Goal: Task Accomplishment & Management: Complete application form

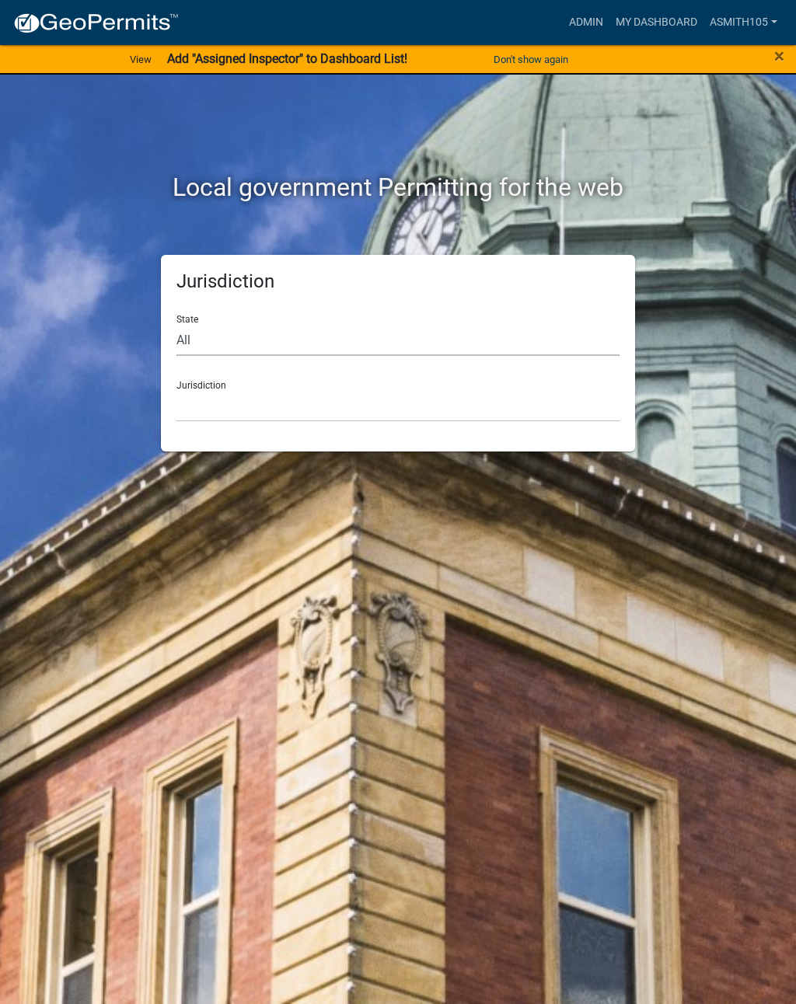
click at [283, 331] on select "All [US_STATE] [US_STATE] [US_STATE] [US_STATE] [US_STATE] [US_STATE] [US_STATE…" at bounding box center [397, 340] width 443 height 32
select select "[US_STATE]"
click at [275, 407] on select "[GEOGRAPHIC_DATA], [US_STATE][PERSON_NAME][GEOGRAPHIC_DATA], [US_STATE][PERSON_…" at bounding box center [397, 406] width 443 height 32
click at [314, 400] on select "[GEOGRAPHIC_DATA], [US_STATE][PERSON_NAME][GEOGRAPHIC_DATA], [US_STATE][PERSON_…" at bounding box center [397, 406] width 443 height 32
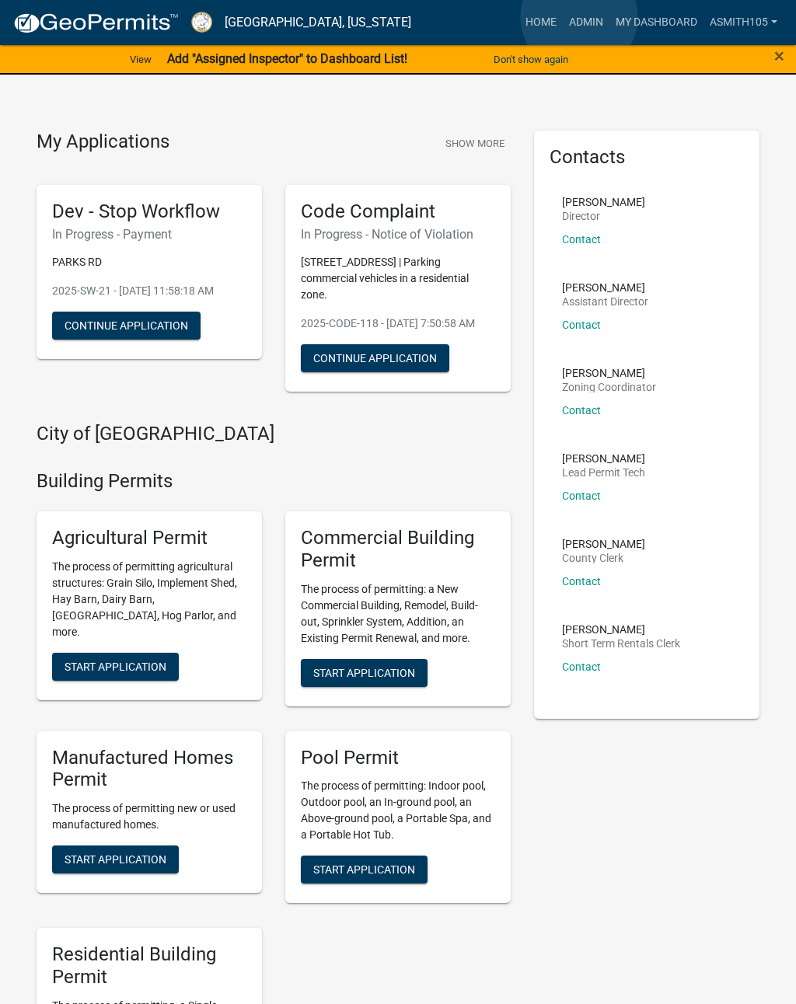
click at [579, 18] on link "Admin" at bounding box center [586, 23] width 47 height 30
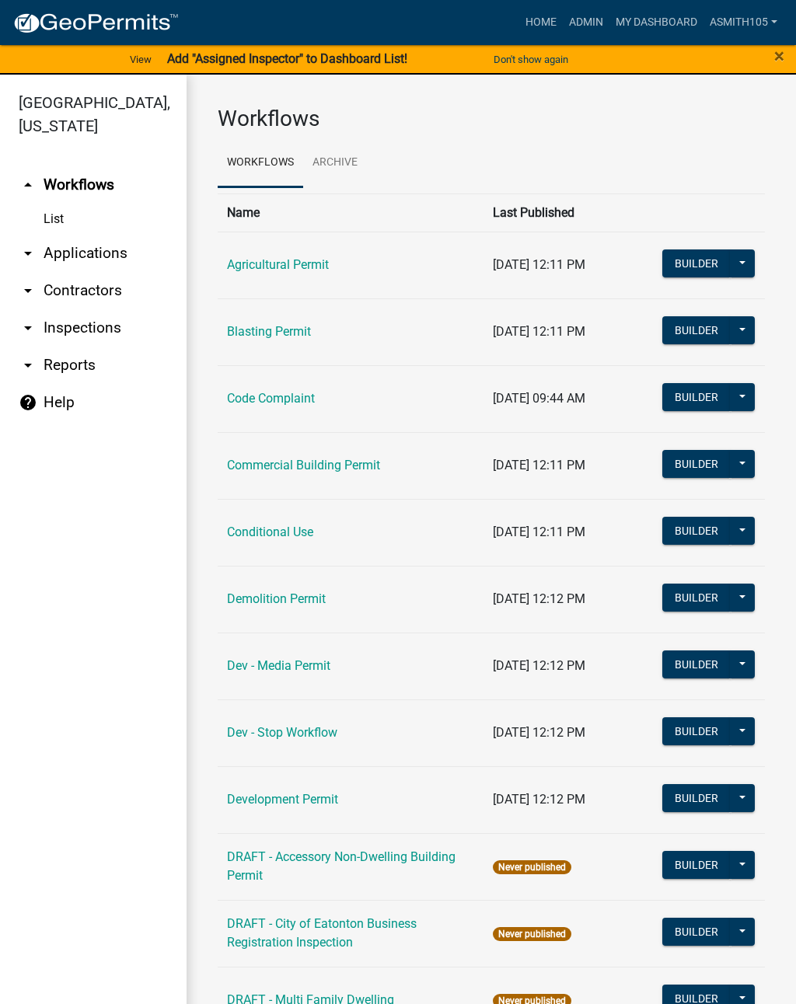
click at [263, 395] on link "Code Complaint" at bounding box center [271, 398] width 88 height 15
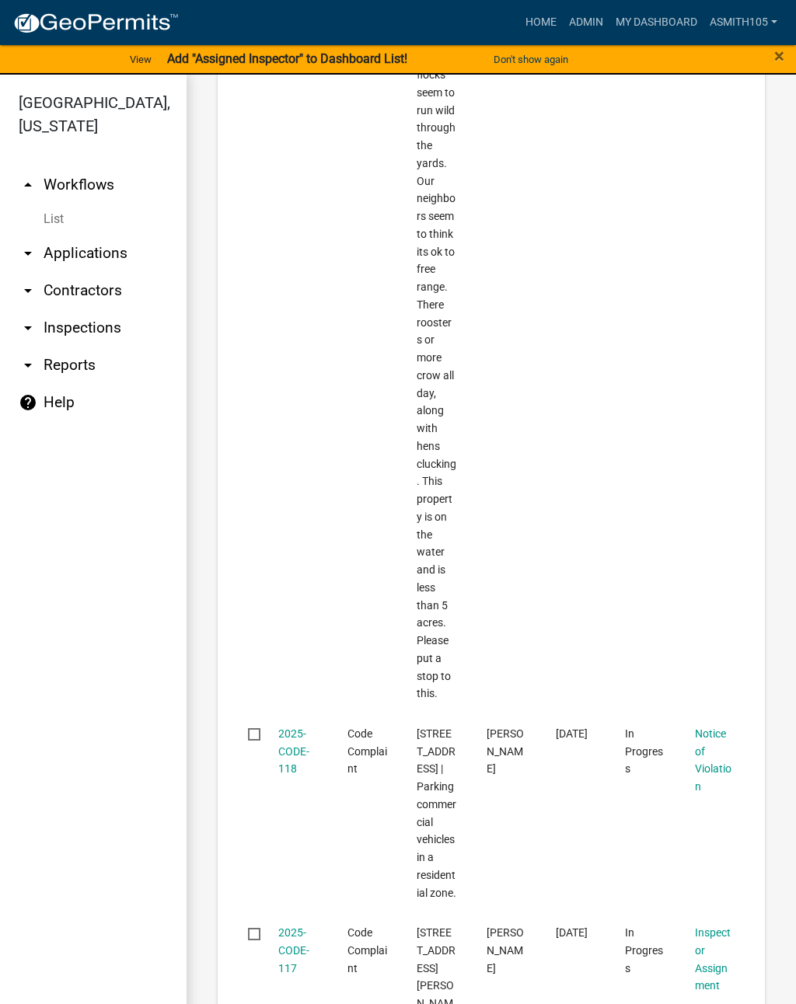
scroll to position [2148, 0]
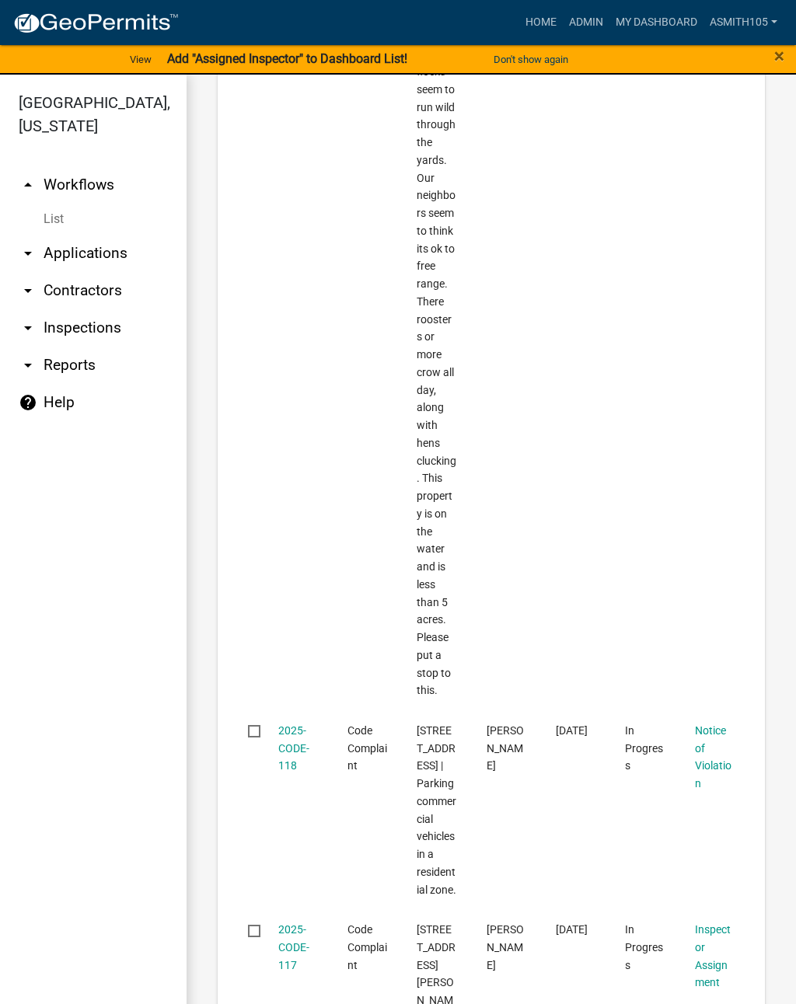
click at [289, 725] on link "2025-CODE-118" at bounding box center [293, 749] width 31 height 48
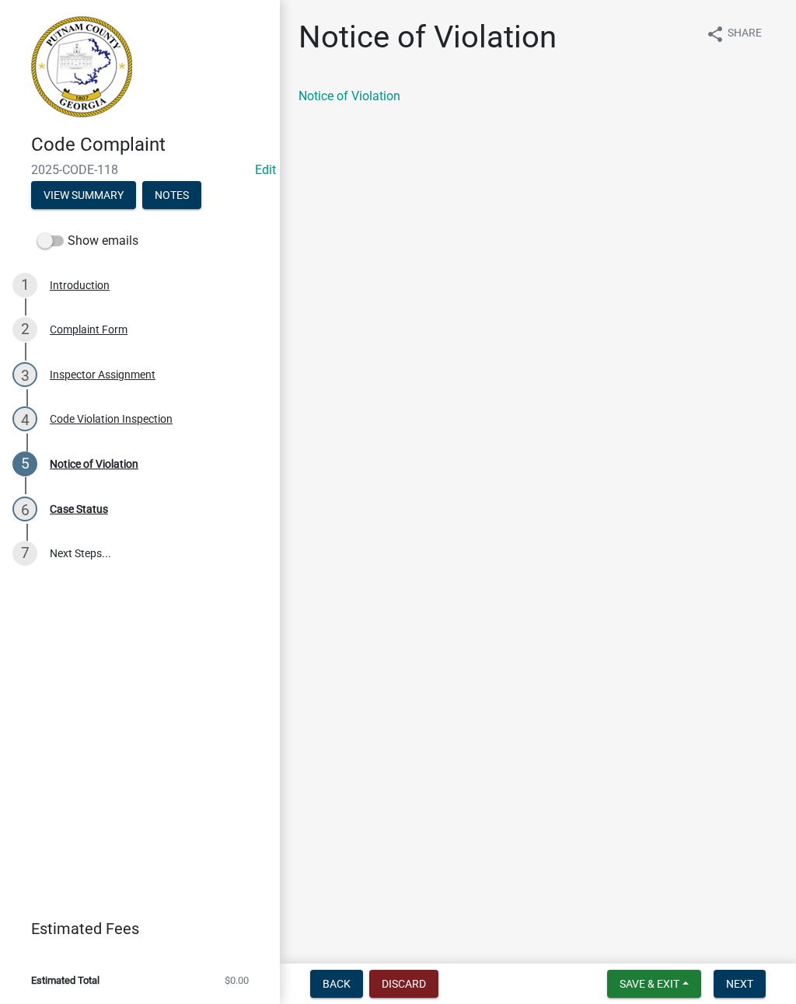
click at [79, 516] on div "6 Case Status" at bounding box center [133, 509] width 243 height 25
click at [81, 510] on div "Case Status" at bounding box center [79, 509] width 58 height 11
click at [134, 690] on div "Code Complaint 2025-CODE-118 Edit View Summary Notes Show emails 1 Introduction…" at bounding box center [140, 502] width 280 height 1004
click at [84, 508] on div "Case Status" at bounding box center [79, 509] width 58 height 11
click at [756, 980] on button "Next" at bounding box center [740, 984] width 52 height 28
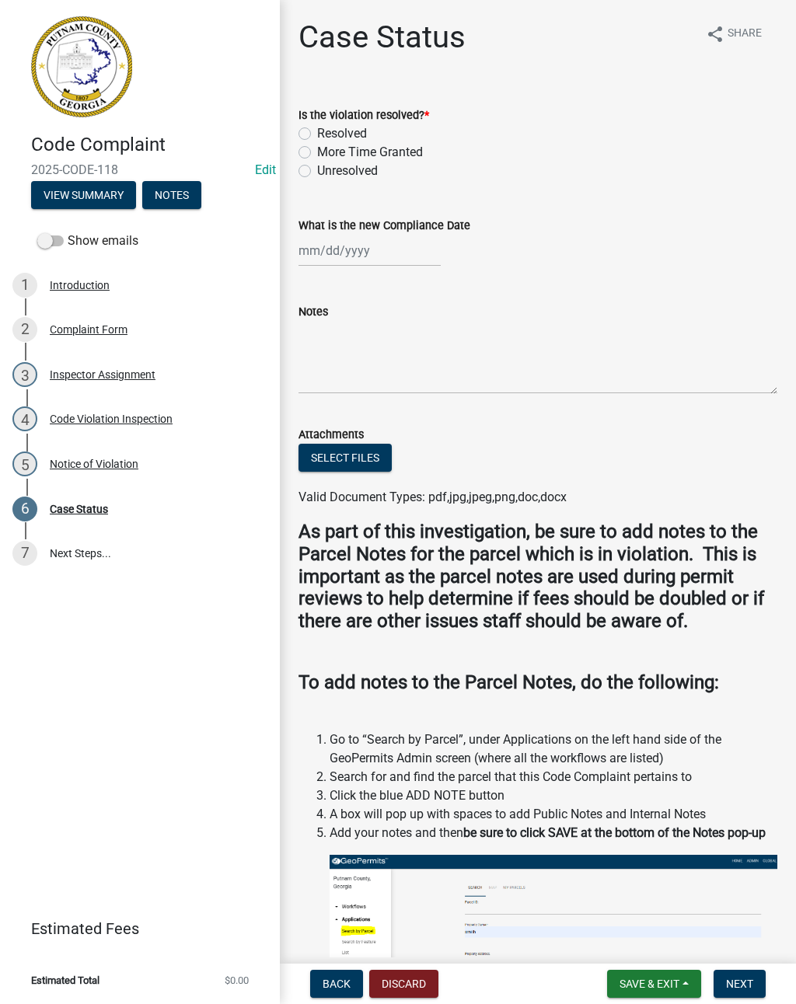
click at [93, 465] on div "Notice of Violation" at bounding box center [94, 464] width 89 height 11
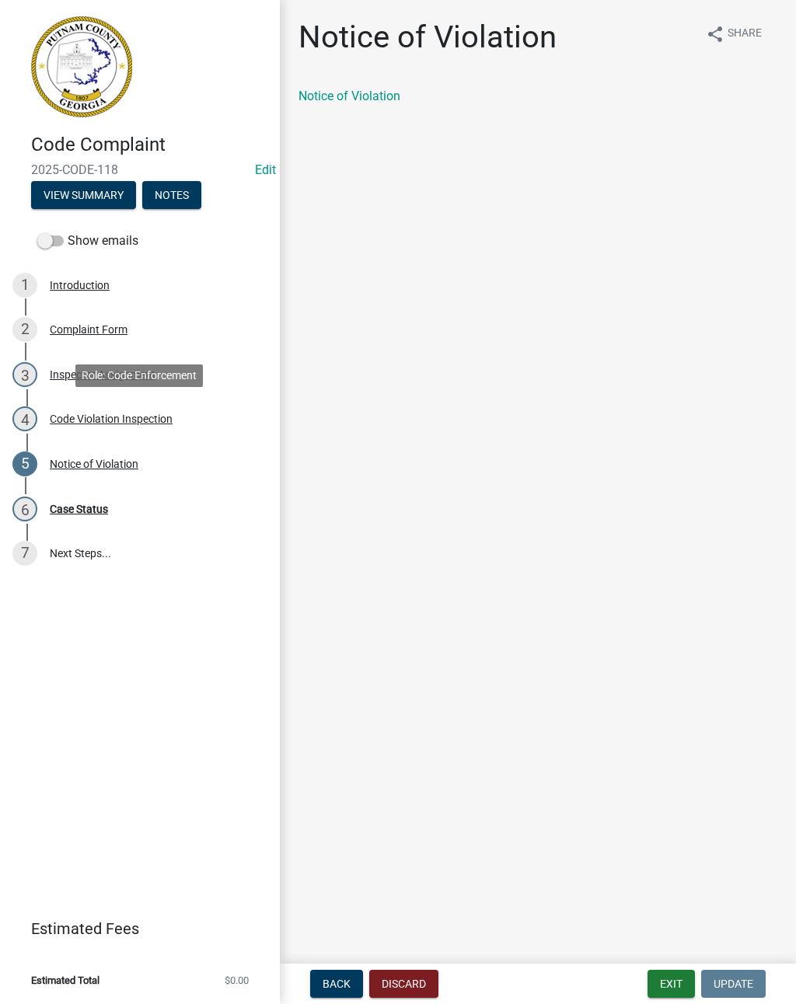
click at [67, 414] on div "Code Violation Inspection" at bounding box center [111, 419] width 123 height 11
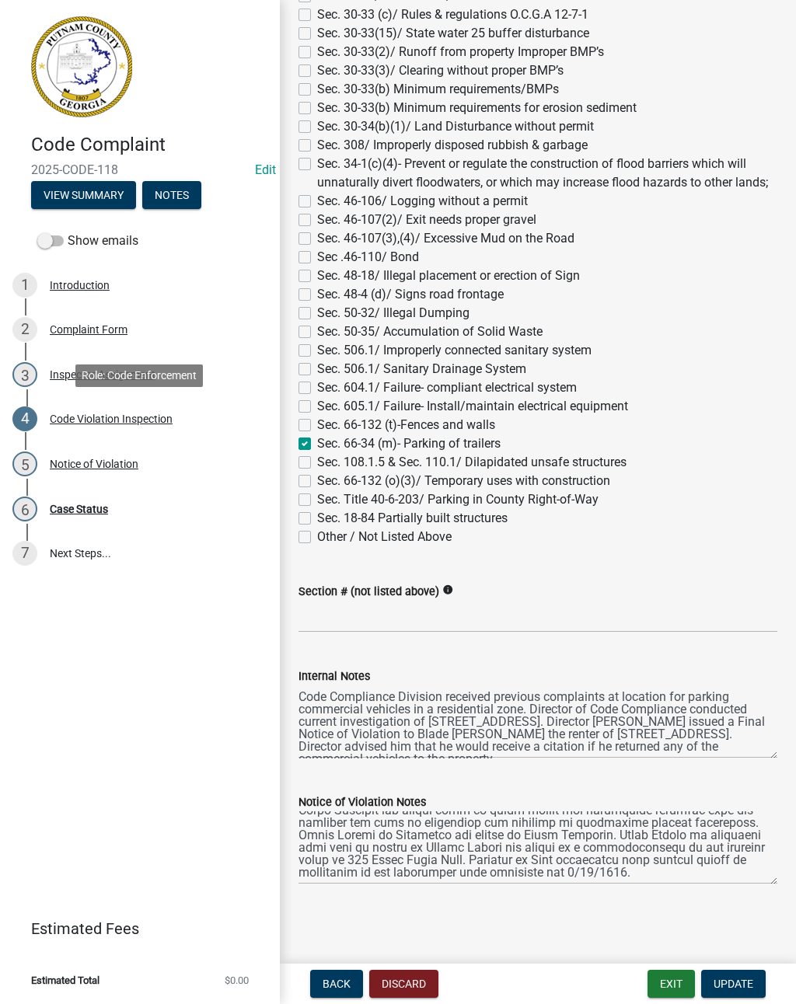
scroll to position [149, 0]
click at [82, 505] on div "Case Status" at bounding box center [79, 509] width 58 height 11
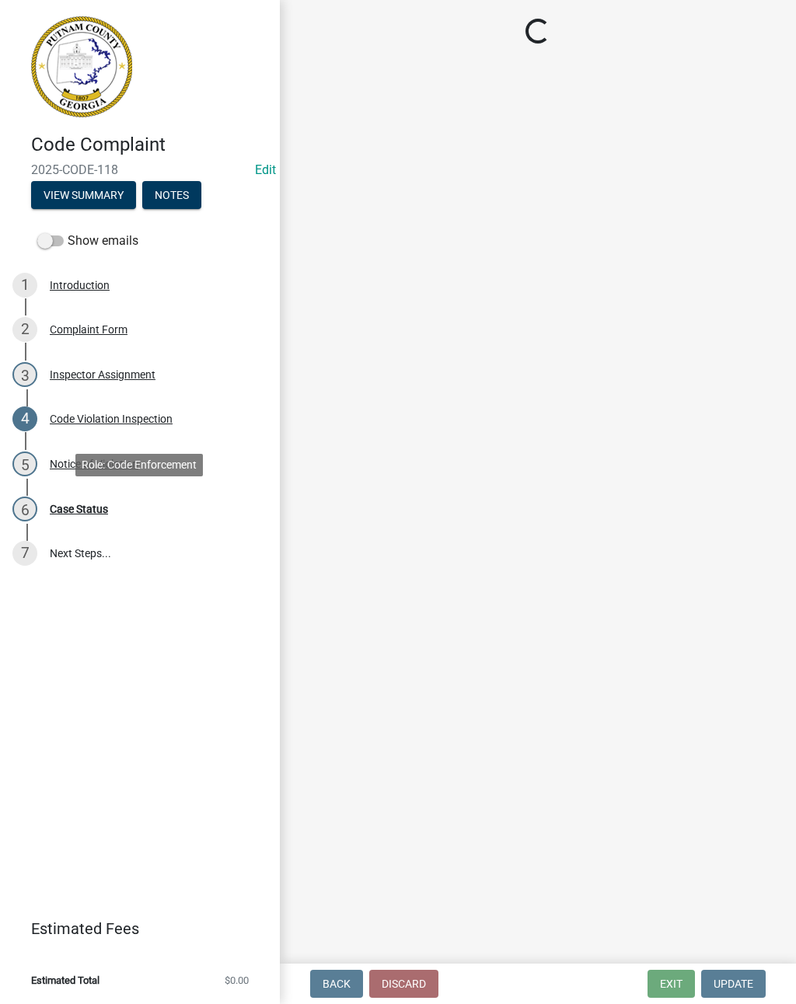
scroll to position [0, 0]
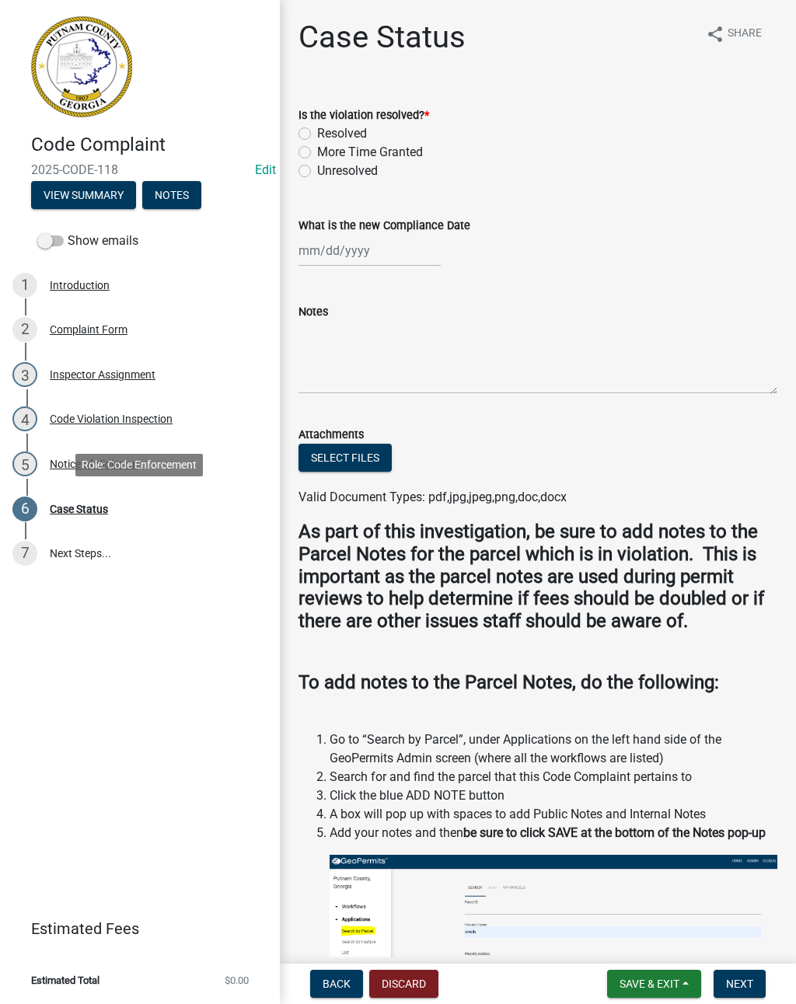
click at [317, 134] on label "Resolved" at bounding box center [342, 133] width 50 height 19
click at [317, 134] on input "Resolved" at bounding box center [322, 129] width 10 height 10
radio input "true"
click at [343, 252] on div at bounding box center [370, 251] width 142 height 32
select select "8"
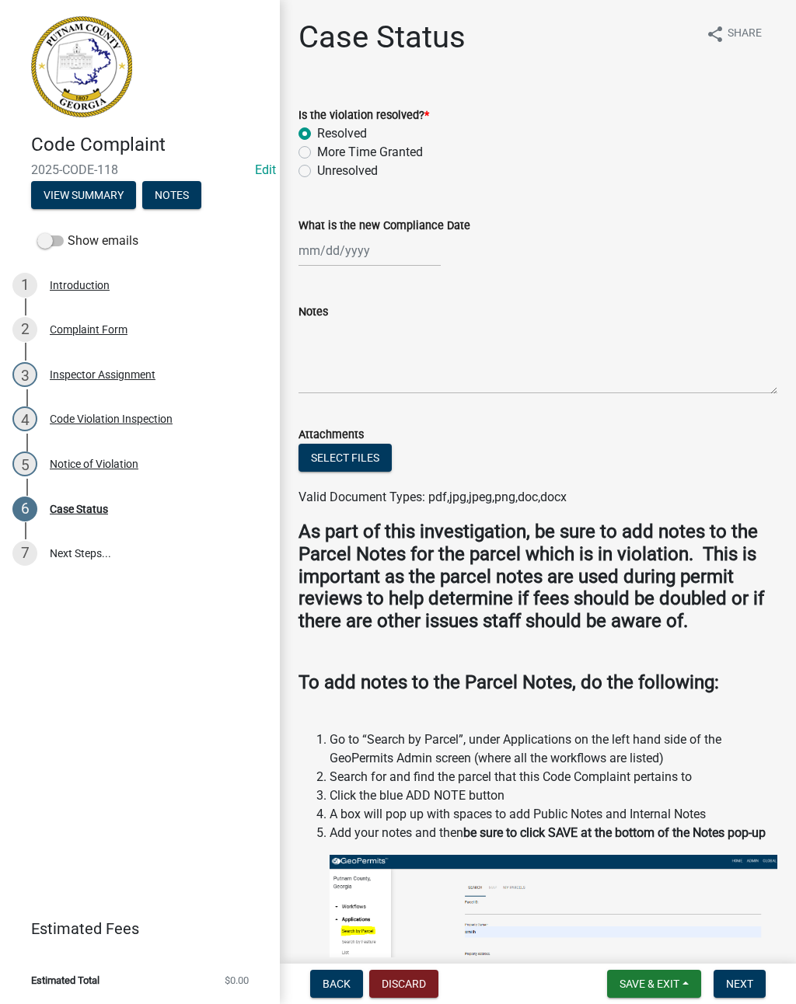
select select "2025"
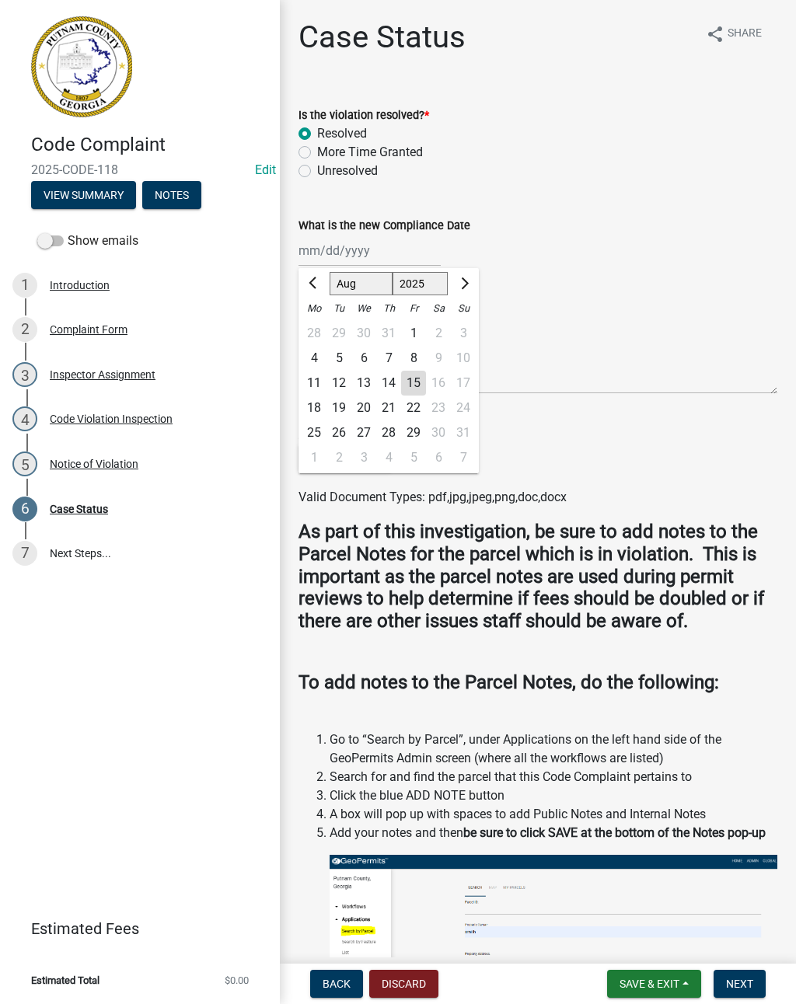
click at [416, 385] on div "15" at bounding box center [413, 383] width 25 height 25
type input "[DATE]"
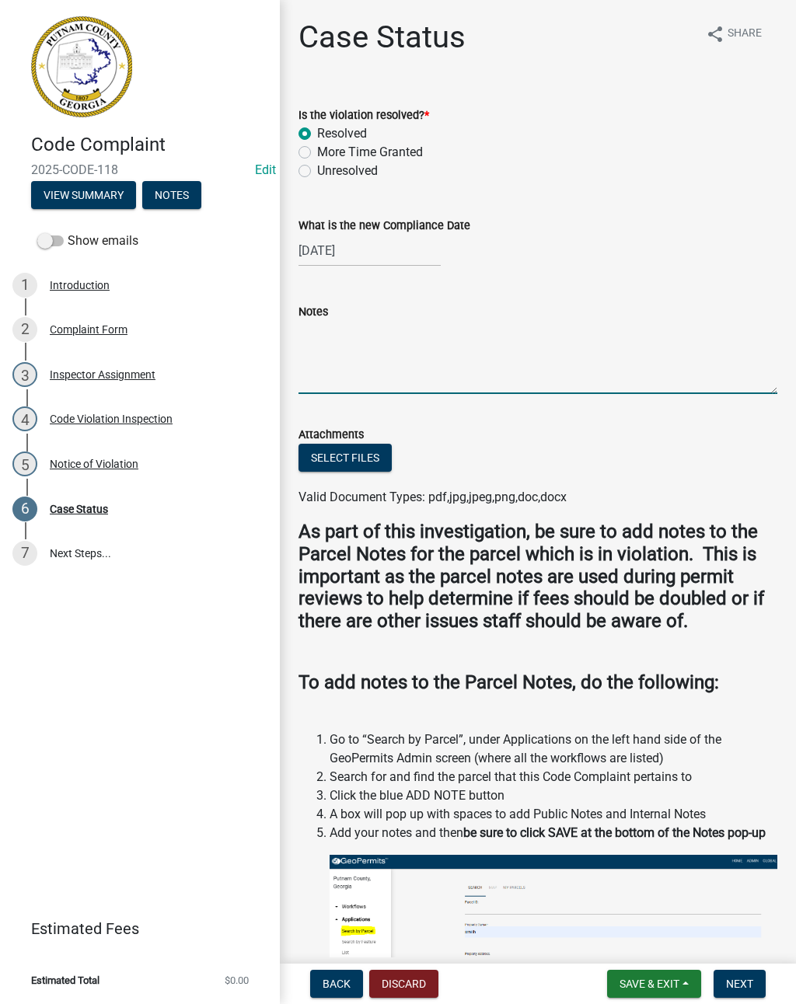
click at [351, 358] on textarea "Notes" at bounding box center [538, 357] width 479 height 73
click at [434, 329] on textarea "On [DATE] inspection completed" at bounding box center [538, 357] width 479 height 73
click at [727, 352] on textarea "On [DATE] inspection completed" at bounding box center [538, 357] width 479 height 73
click at [377, 329] on textarea "On [DATE] inspection was completed" at bounding box center [538, 357] width 479 height 73
click at [634, 331] on textarea "On [DATE] a follow up inspection was completed" at bounding box center [538, 357] width 479 height 73
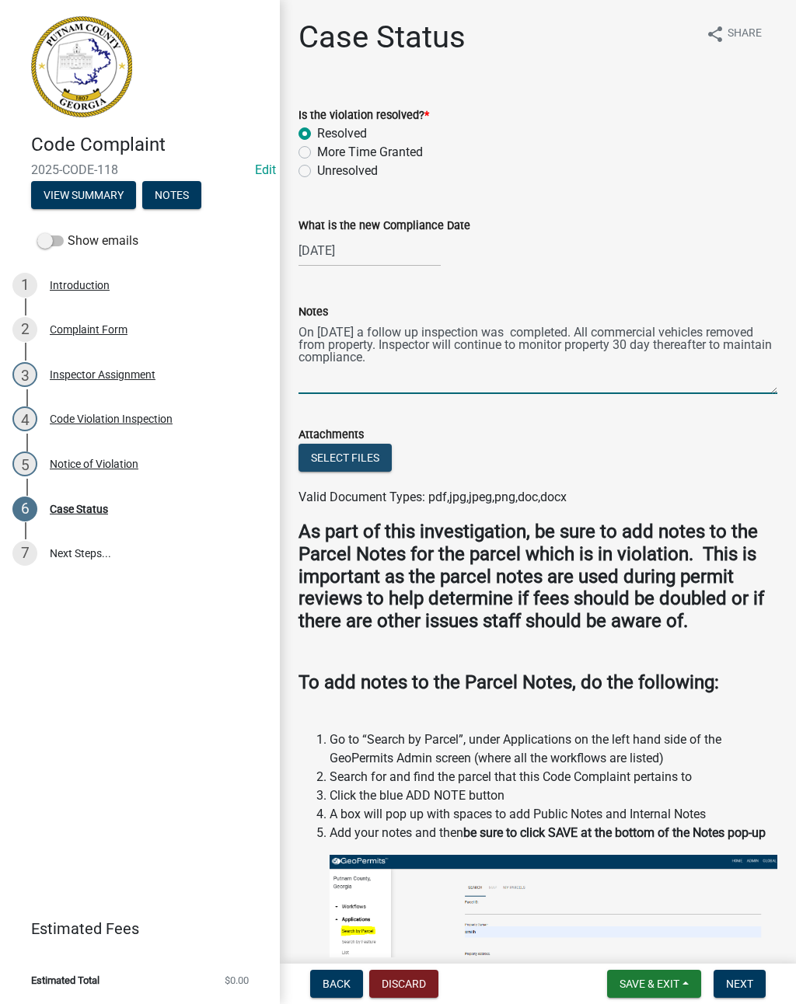
type textarea "On [DATE] a follow up inspection was completed. All commercial vehicles removed…"
click at [323, 456] on button "Select files" at bounding box center [345, 458] width 93 height 28
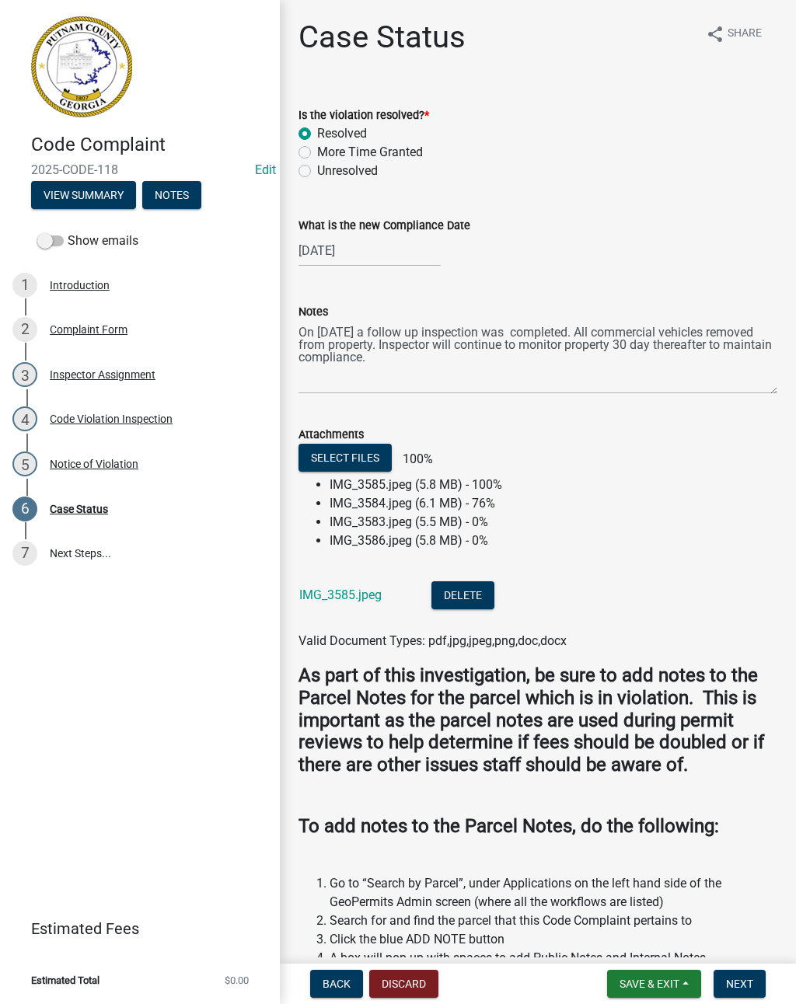
click at [343, 596] on link "IMG_3585.jpeg" at bounding box center [340, 595] width 82 height 15
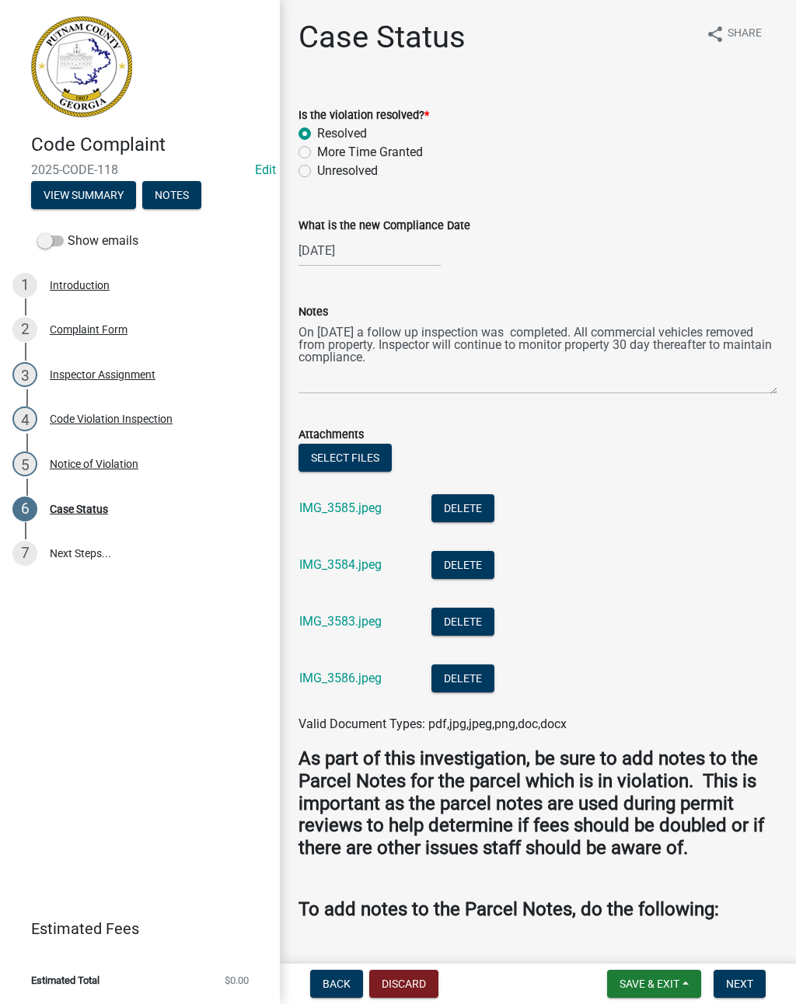
click at [327, 559] on link "IMG_3584.jpeg" at bounding box center [340, 564] width 82 height 15
click at [344, 627] on link "IMG_3583.jpeg" at bounding box center [340, 621] width 82 height 15
click at [358, 676] on link "IMG_3586.jpeg" at bounding box center [340, 678] width 82 height 15
click at [751, 980] on span "Next" at bounding box center [739, 984] width 27 height 12
click at [739, 990] on span "Next" at bounding box center [739, 984] width 27 height 12
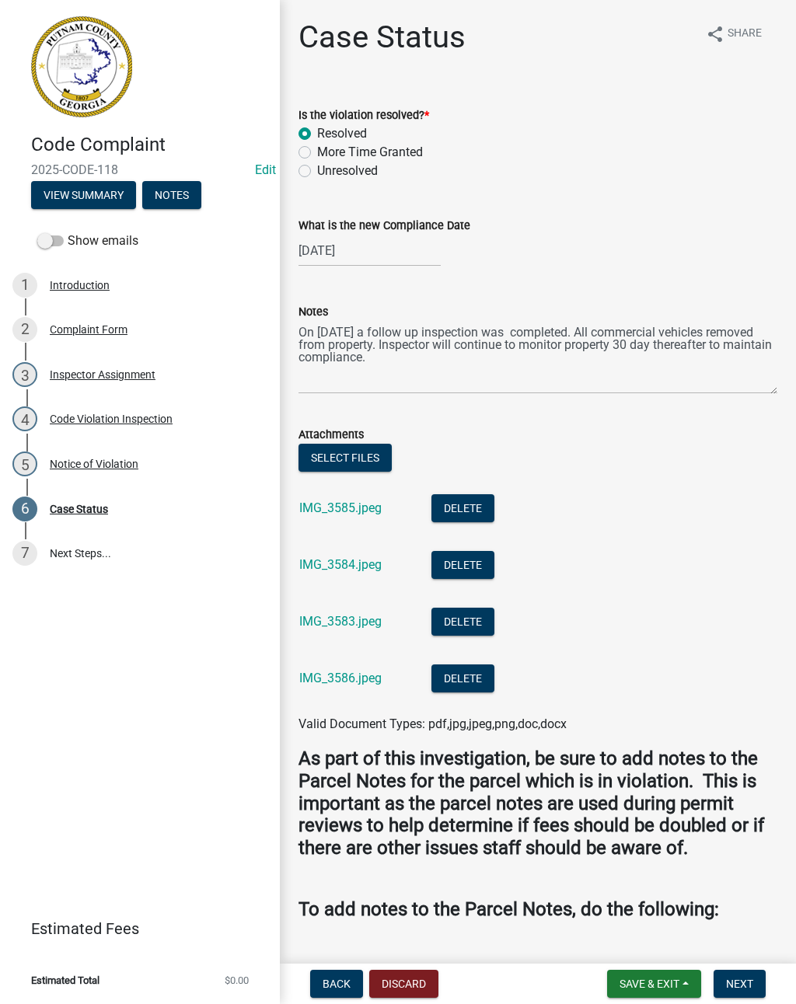
click at [302, 180] on div "Unresolved" at bounding box center [538, 171] width 479 height 19
click at [317, 166] on label "Unresolved" at bounding box center [347, 171] width 61 height 19
click at [317, 166] on input "Unresolved" at bounding box center [322, 167] width 10 height 10
radio input "true"
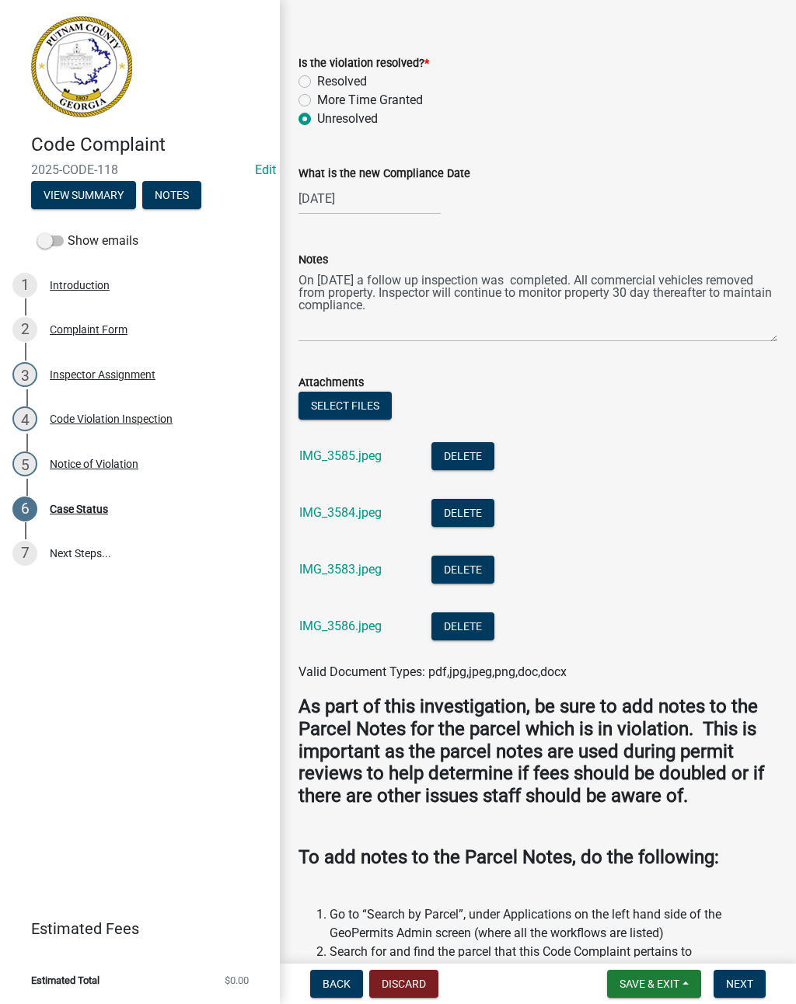
scroll to position [64, 0]
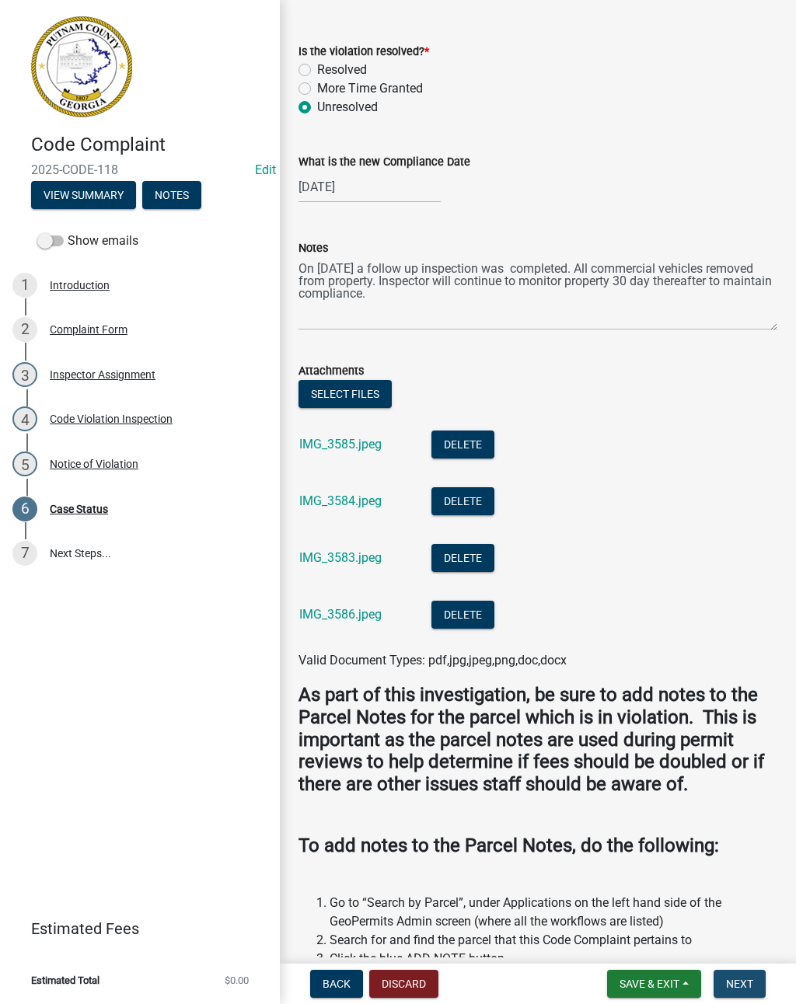
click at [745, 984] on span "Next" at bounding box center [739, 984] width 27 height 12
click at [739, 987] on span "Next" at bounding box center [739, 984] width 27 height 12
click at [645, 978] on span "Save & Exit" at bounding box center [650, 984] width 60 height 12
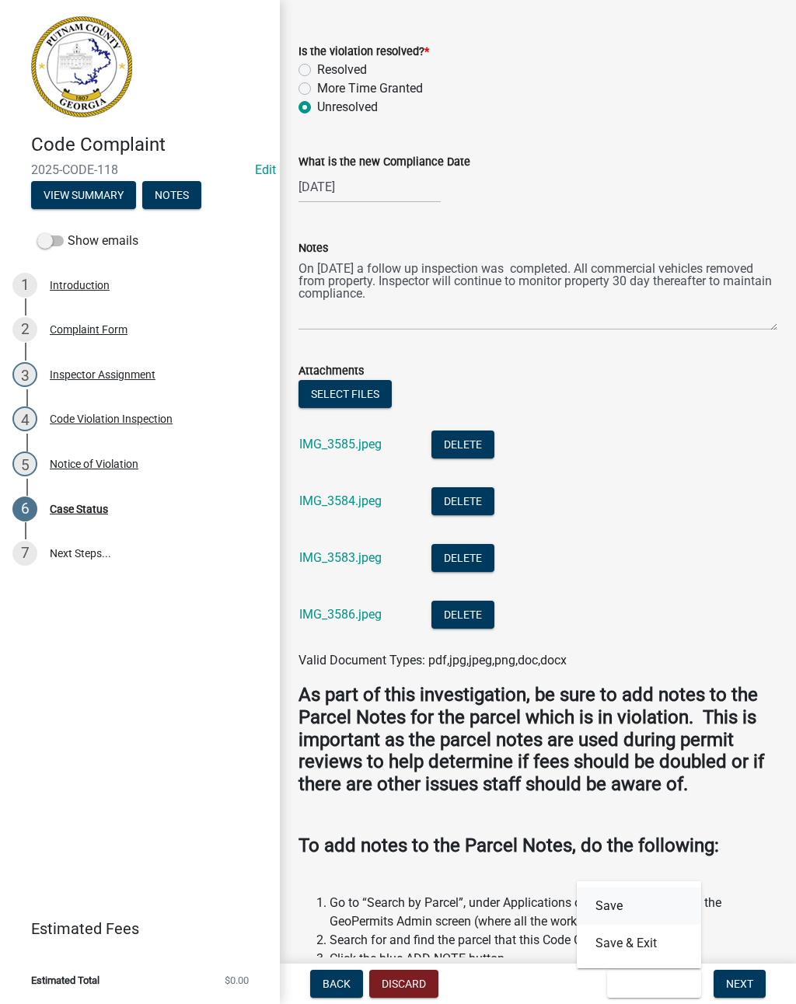
click at [613, 899] on button "Save" at bounding box center [639, 906] width 124 height 37
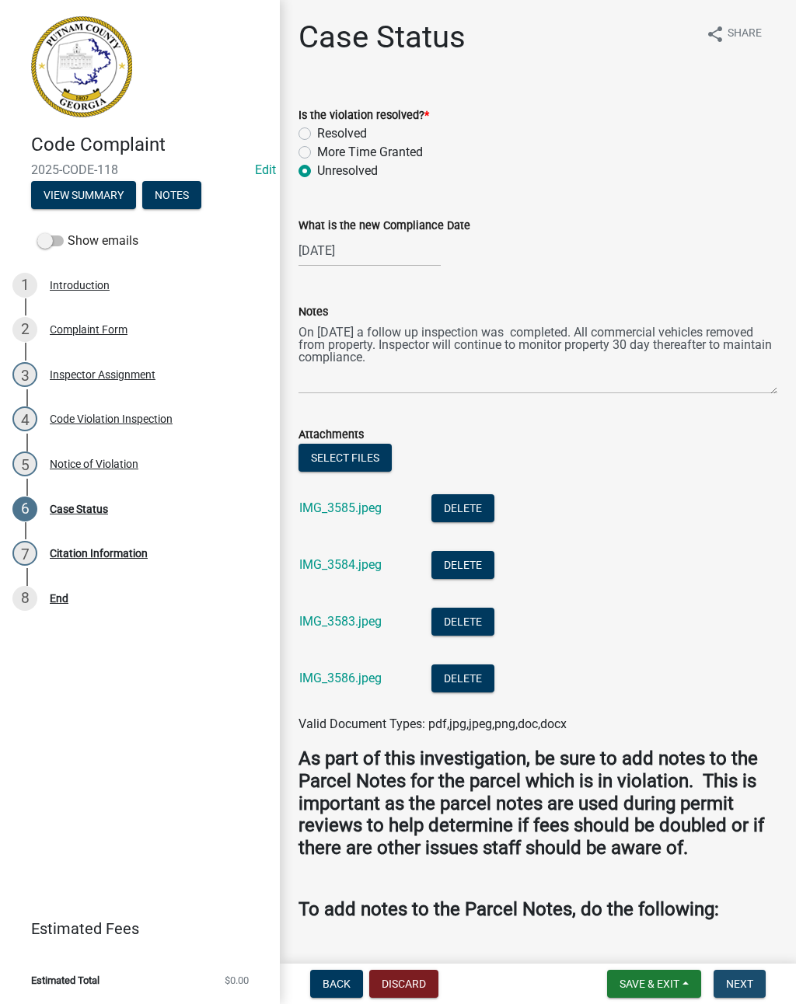
click at [753, 976] on button "Next" at bounding box center [740, 984] width 52 height 28
click at [742, 994] on button "Next" at bounding box center [740, 984] width 52 height 28
click at [97, 510] on div "Case Status" at bounding box center [79, 509] width 58 height 11
click at [102, 555] on div "Citation Information" at bounding box center [99, 553] width 98 height 11
